Goal: Task Accomplishment & Management: Use online tool/utility

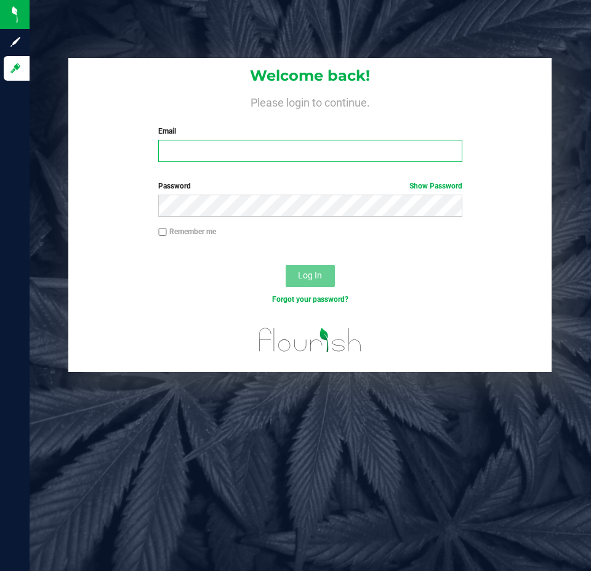
click at [199, 156] on input "Email" at bounding box center [310, 151] width 304 height 22
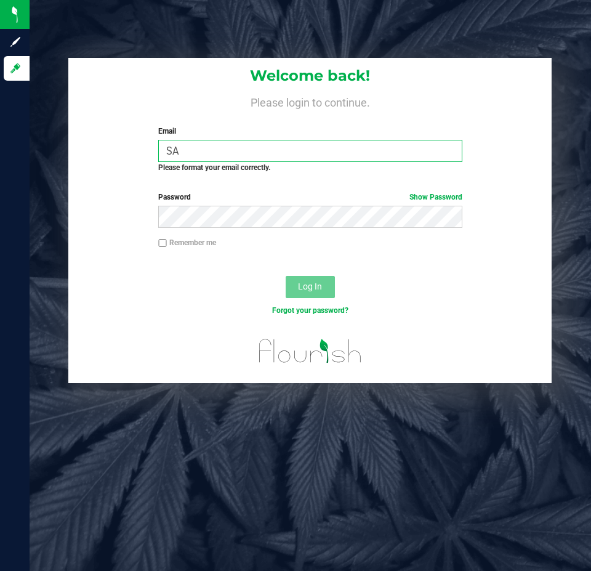
type input "S"
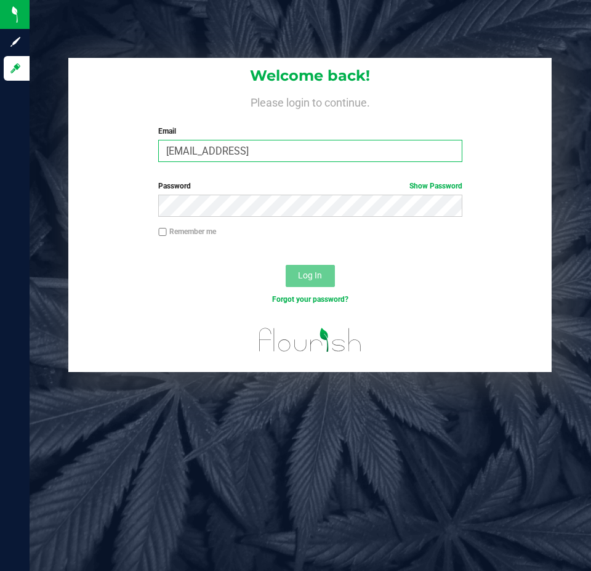
click at [378, 155] on input "[EMAIL_ADDRESS]" at bounding box center [310, 151] width 304 height 22
type input "[EMAIL_ADDRESS][DOMAIN_NAME]"
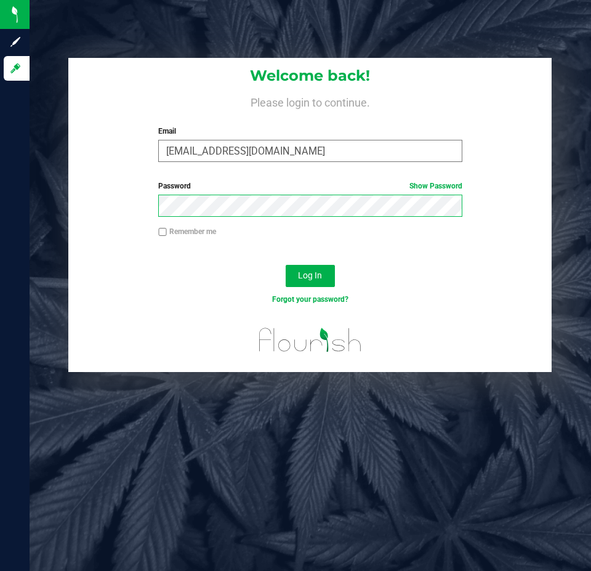
click at [286, 265] on button "Log In" at bounding box center [310, 276] width 49 height 22
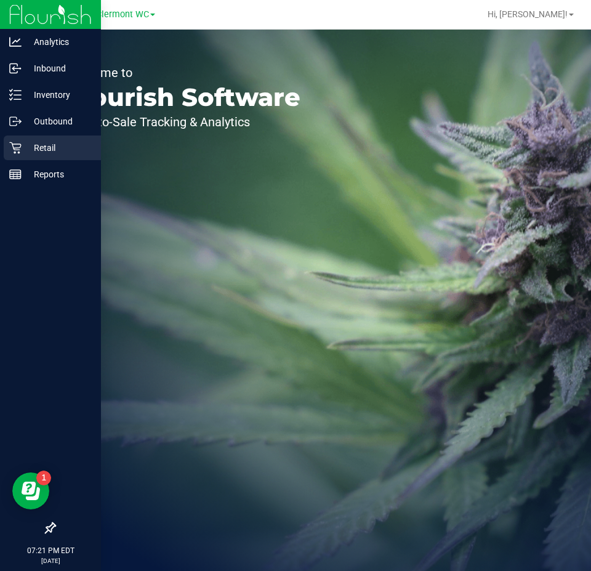
click at [14, 143] on icon at bounding box center [15, 148] width 12 height 12
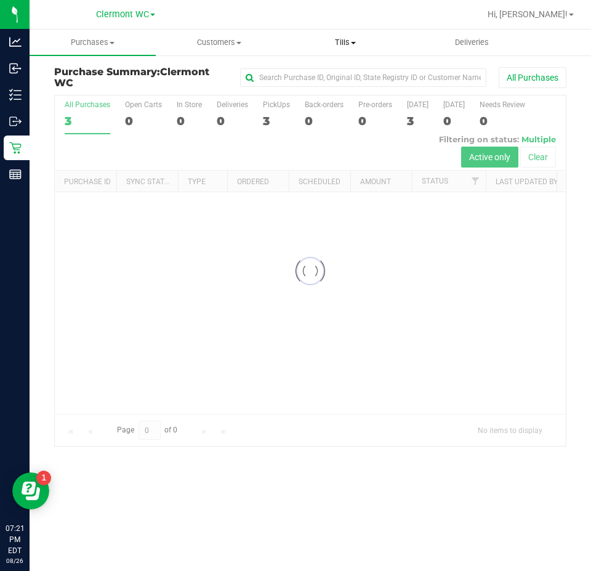
click at [352, 42] on span at bounding box center [353, 43] width 5 height 2
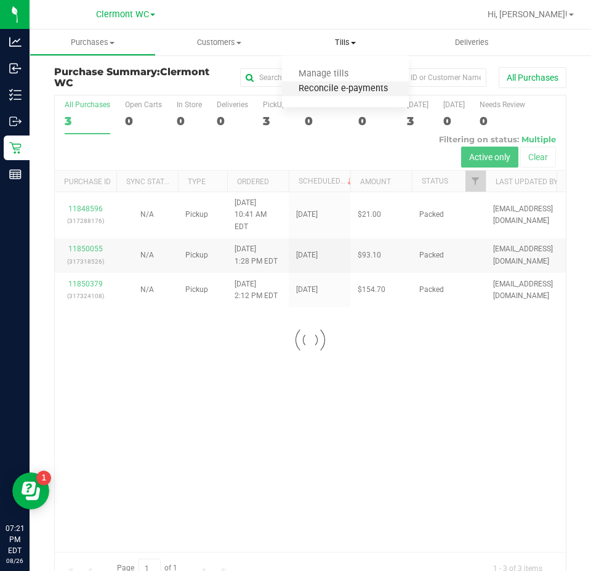
click at [350, 88] on span "Reconcile e-payments" at bounding box center [343, 89] width 123 height 10
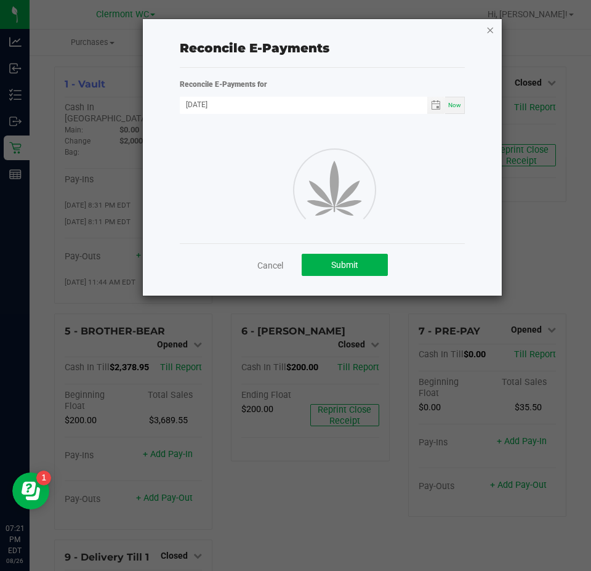
click at [493, 28] on icon "button" at bounding box center [490, 29] width 9 height 15
